Goal: Check status: Check status

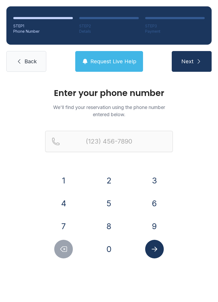
click at [121, 55] on button "Request Live Help" at bounding box center [109, 61] width 68 height 21
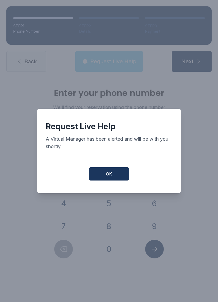
click at [115, 177] on button "OK" at bounding box center [109, 173] width 40 height 13
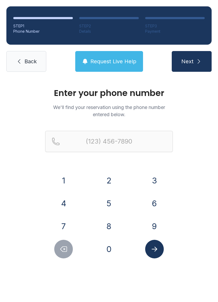
click at [120, 60] on span "Request Live Help" at bounding box center [113, 61] width 46 height 7
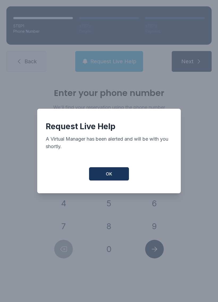
click at [110, 172] on button "OK" at bounding box center [109, 173] width 40 height 13
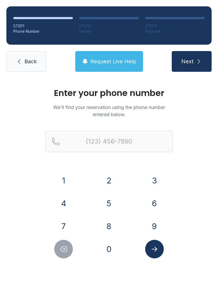
click at [65, 204] on button "4" at bounding box center [63, 203] width 19 height 19
click at [63, 218] on button "7" at bounding box center [63, 226] width 19 height 19
click at [108, 244] on button "0" at bounding box center [109, 249] width 19 height 19
click at [115, 205] on button "5" at bounding box center [109, 203] width 19 height 19
click at [72, 203] on button "4" at bounding box center [63, 203] width 19 height 19
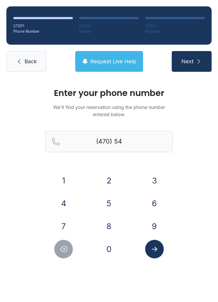
click at [157, 205] on button "6" at bounding box center [154, 203] width 19 height 19
click at [72, 226] on button "7" at bounding box center [63, 226] width 19 height 19
click at [109, 176] on button "2" at bounding box center [109, 180] width 19 height 19
click at [69, 228] on button "7" at bounding box center [63, 226] width 19 height 19
click at [111, 184] on button "2" at bounding box center [109, 180] width 19 height 19
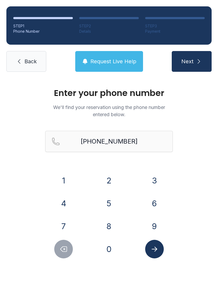
click at [154, 251] on icon "Submit lookup form" at bounding box center [155, 249] width 8 height 8
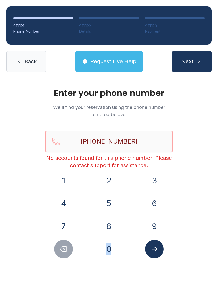
click at [143, 139] on input "[PHONE_NUMBER]" at bounding box center [109, 141] width 128 height 21
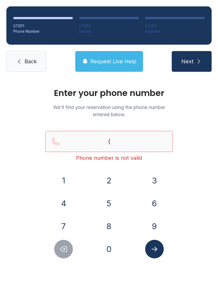
type input "("
click at [115, 65] on span "Request Live Help" at bounding box center [113, 61] width 46 height 7
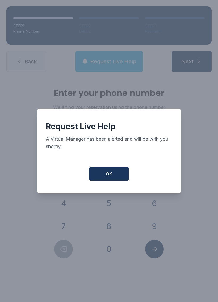
click at [115, 173] on button "OK" at bounding box center [109, 173] width 40 height 13
